Goal: Transaction & Acquisition: Purchase product/service

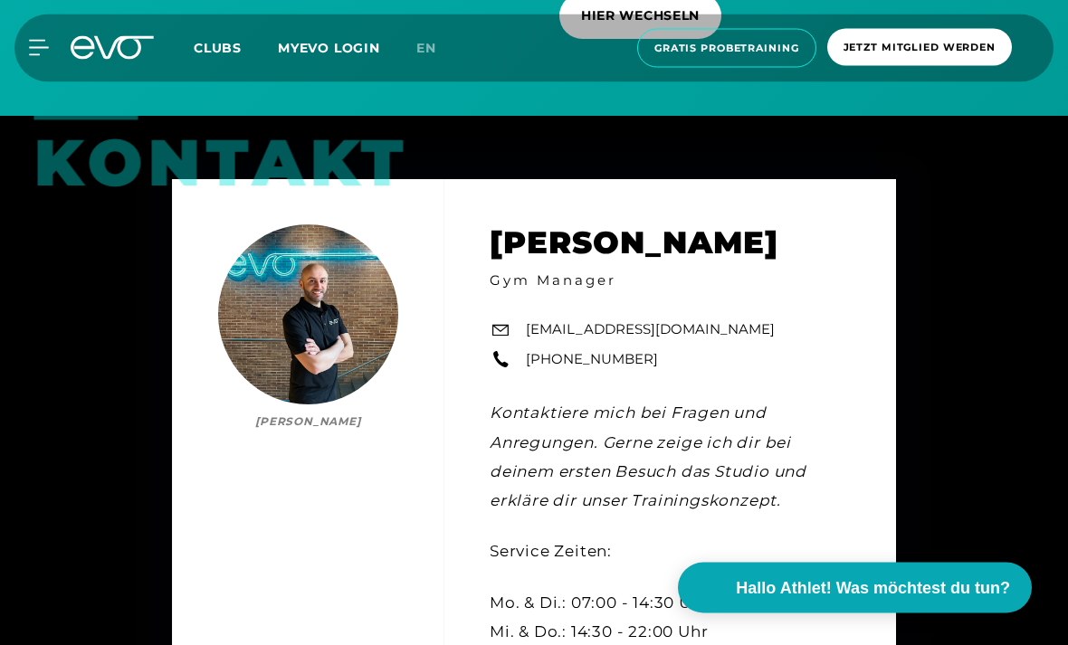
scroll to position [4747, 0]
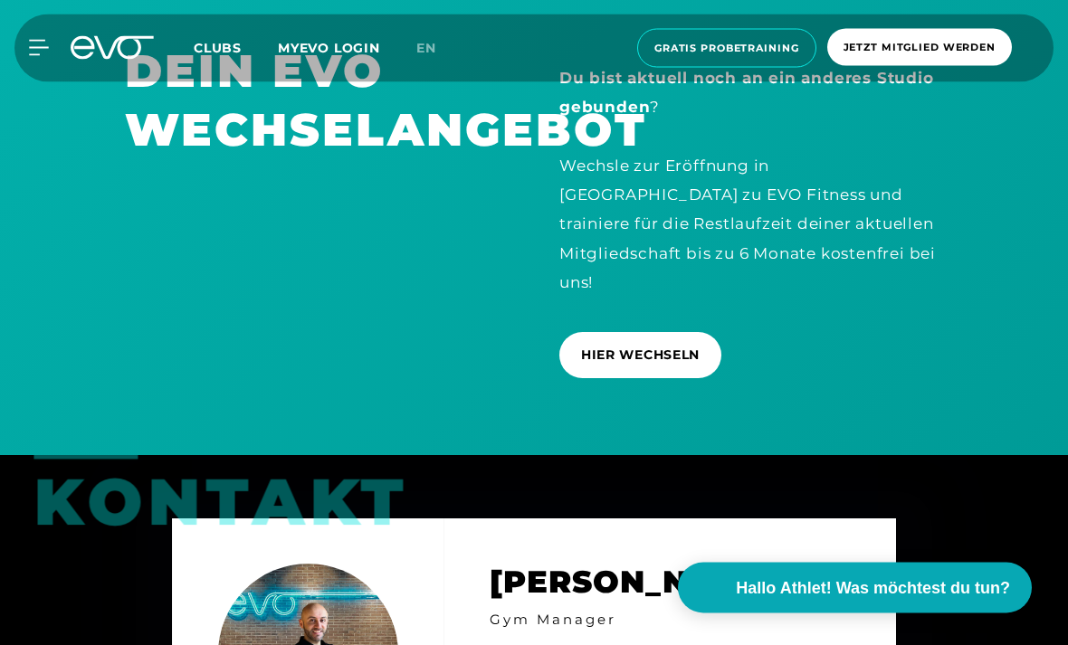
click at [686, 366] on span "HIER WECHSELN" at bounding box center [640, 356] width 119 height 19
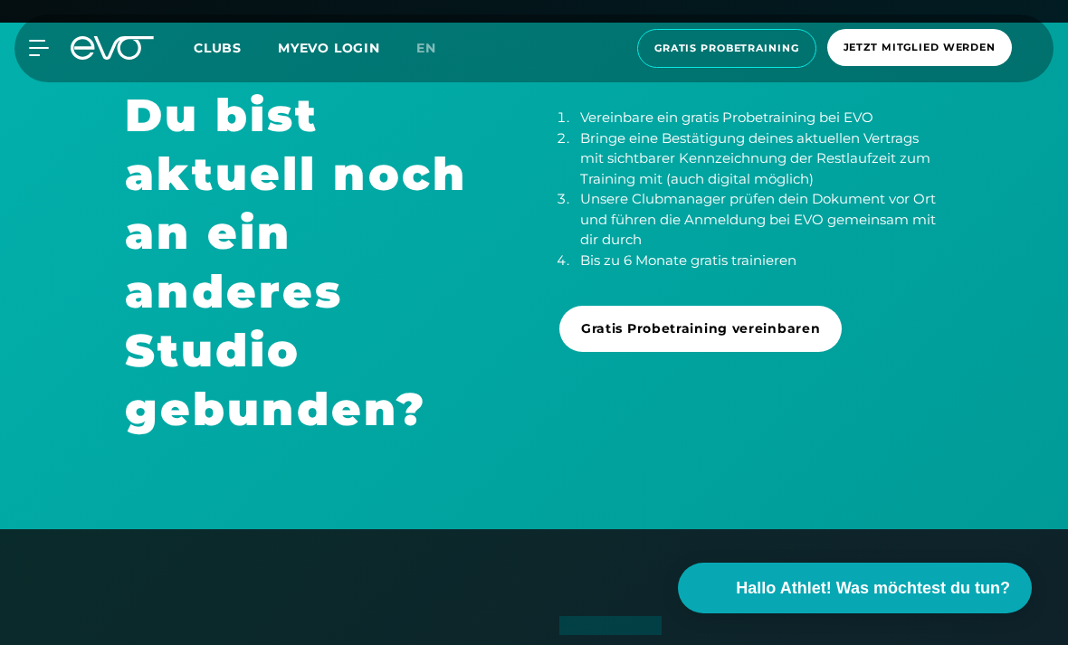
scroll to position [622, 0]
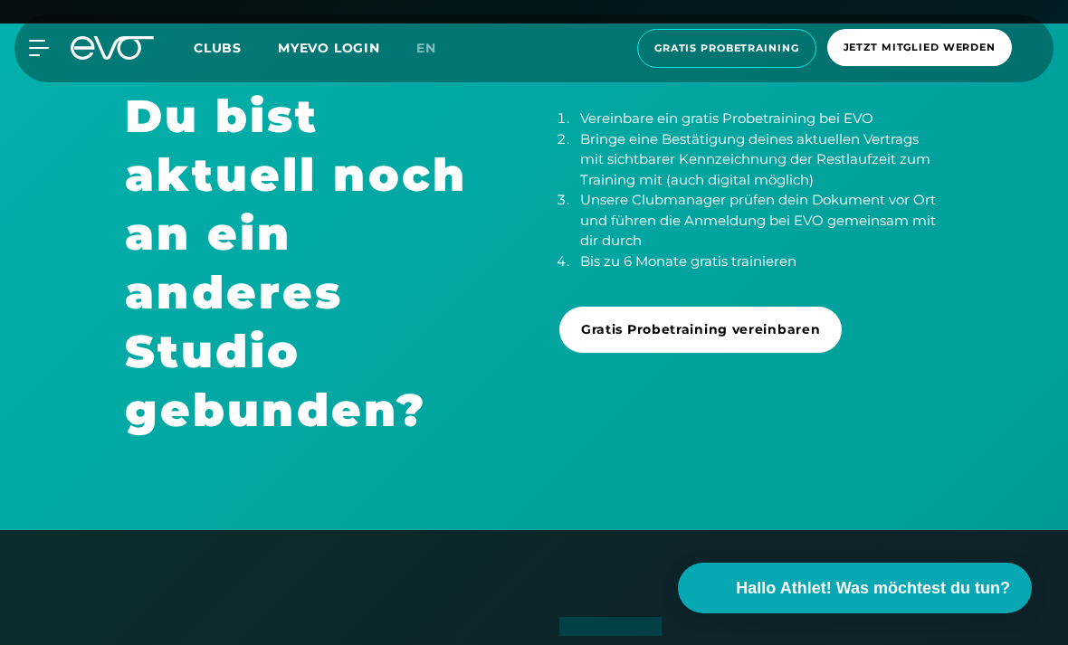
click at [0, 112] on html "Zustimmung Details [#IABV2SETTINGS#] Über Cookies Diese Webseite verwendet Cook…" at bounding box center [534, 374] width 1068 height 1992
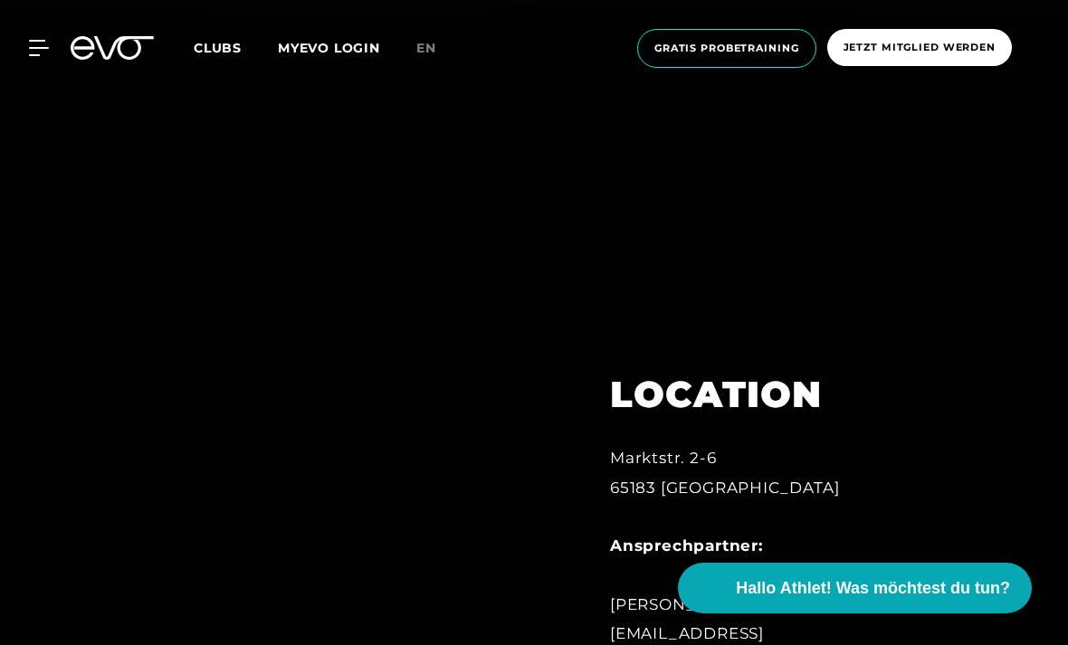
scroll to position [598, 0]
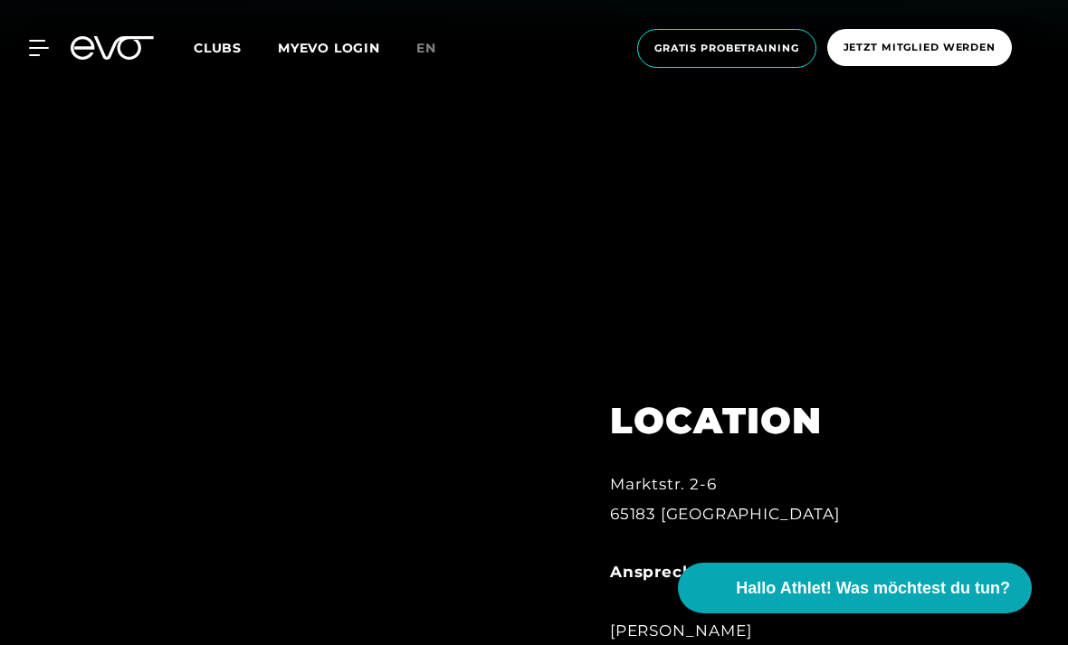
click at [745, 46] on span "Gratis Probetraining" at bounding box center [726, 48] width 145 height 15
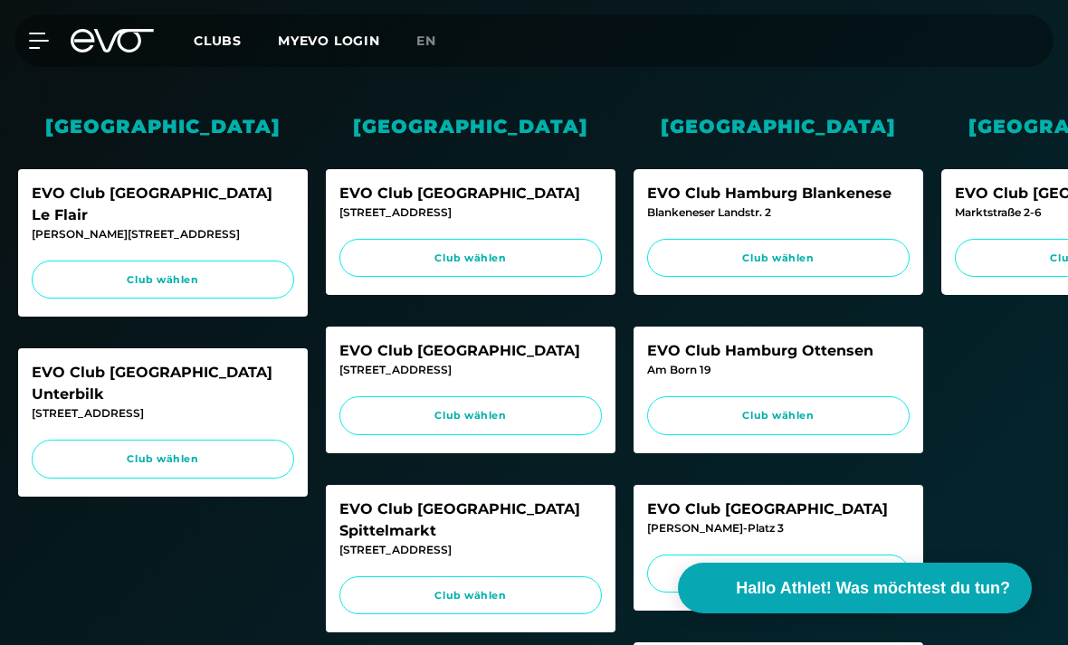
click at [993, 251] on span "Club wählen" at bounding box center [1086, 258] width 228 height 15
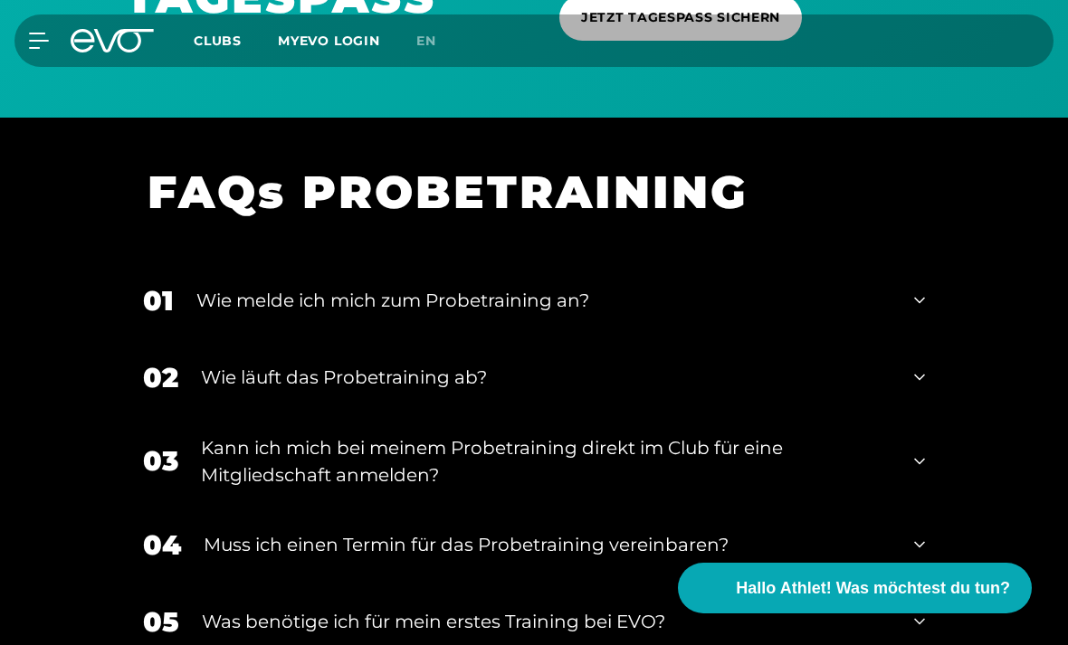
scroll to position [1742, 0]
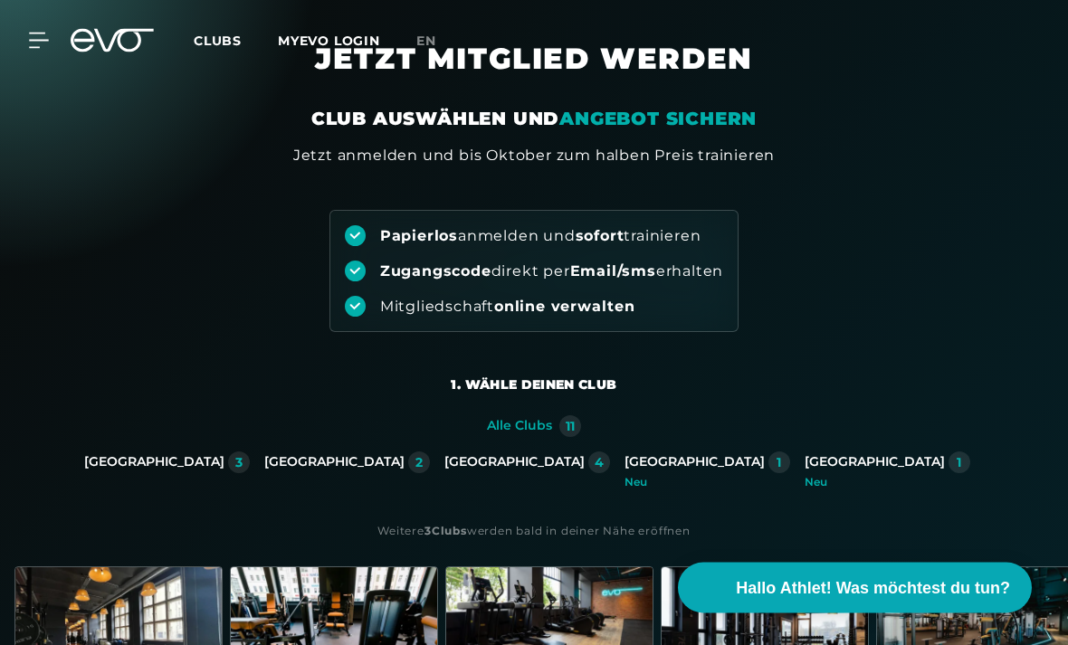
scroll to position [95, 0]
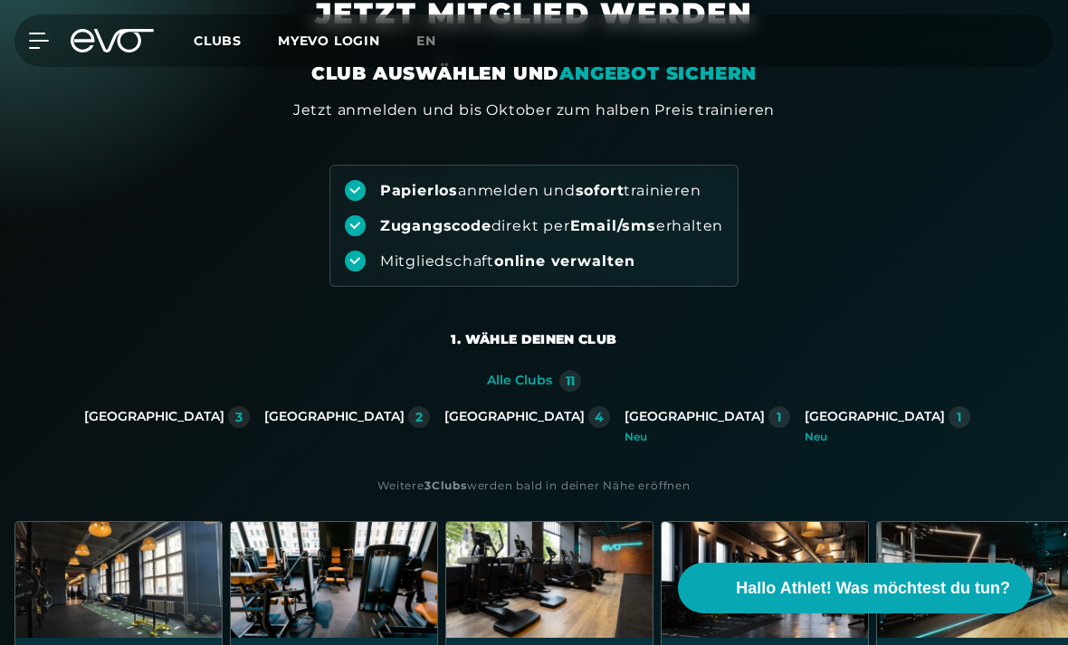
click at [948, 416] on div "1" at bounding box center [959, 417] width 22 height 22
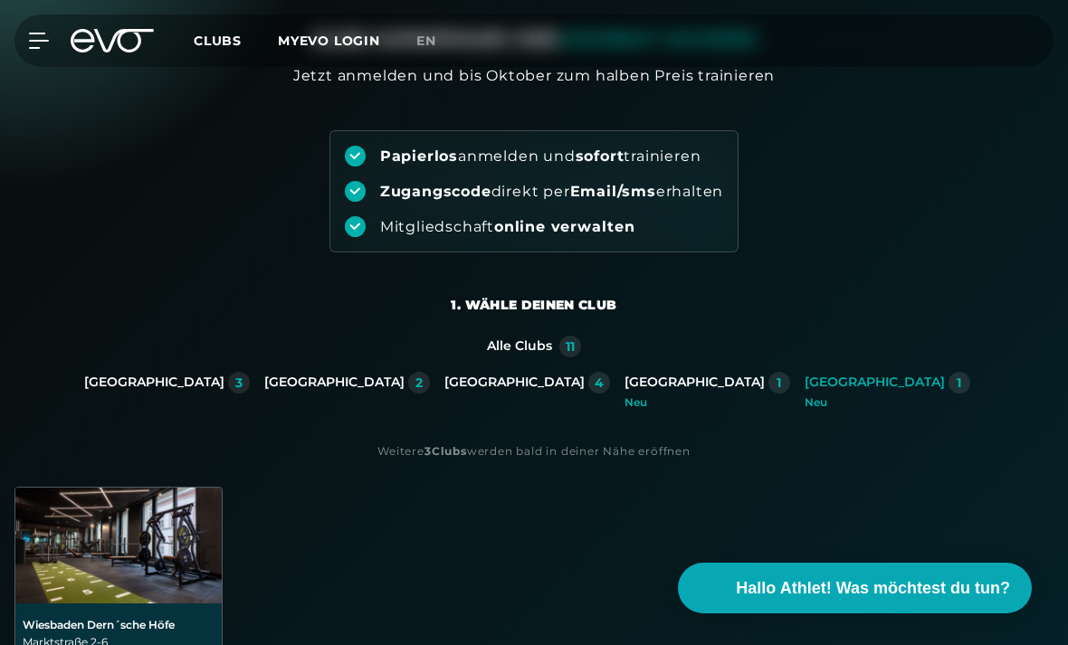
scroll to position [356, 0]
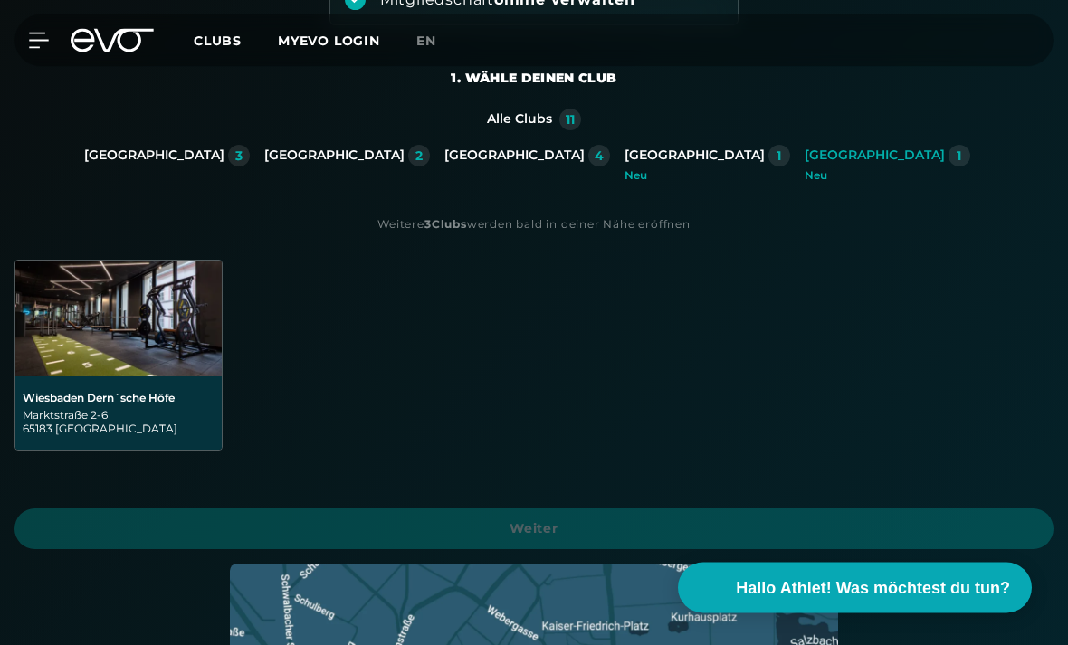
click at [77, 328] on img at bounding box center [118, 320] width 206 height 116
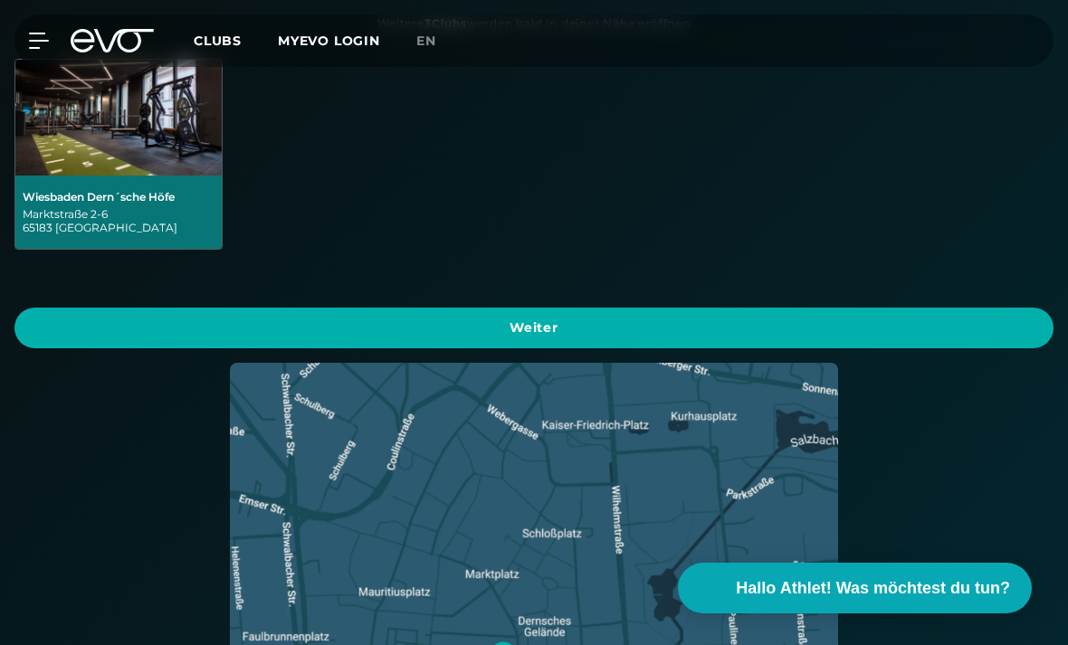
click at [180, 329] on span "Weiter" at bounding box center [533, 328] width 995 height 19
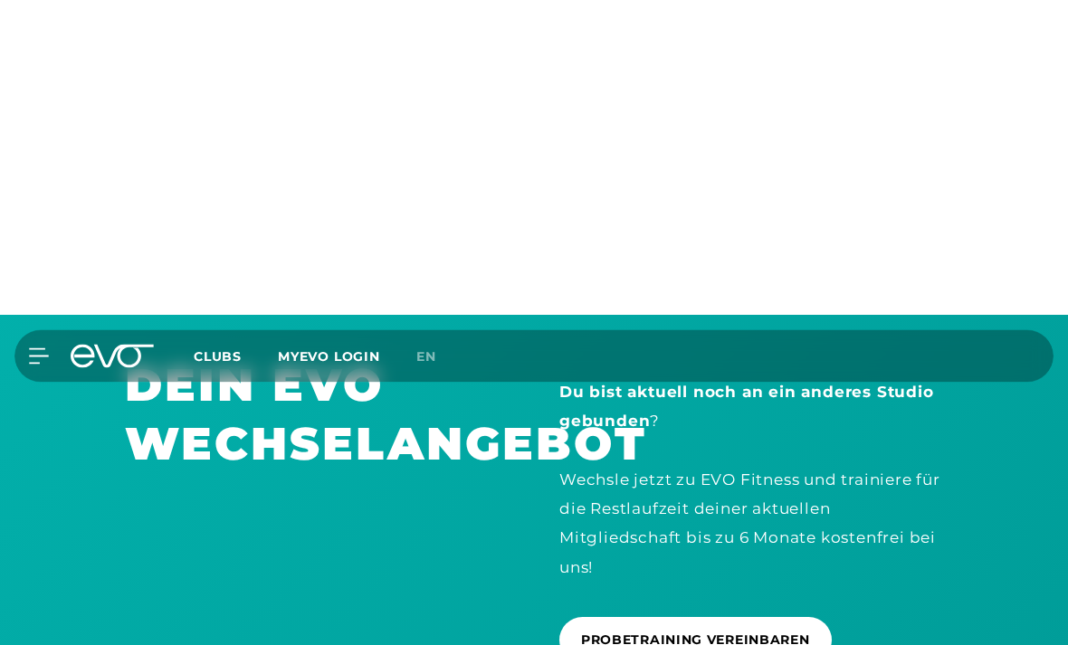
scroll to position [3881, 0]
